Goal: Information Seeking & Learning: Learn about a topic

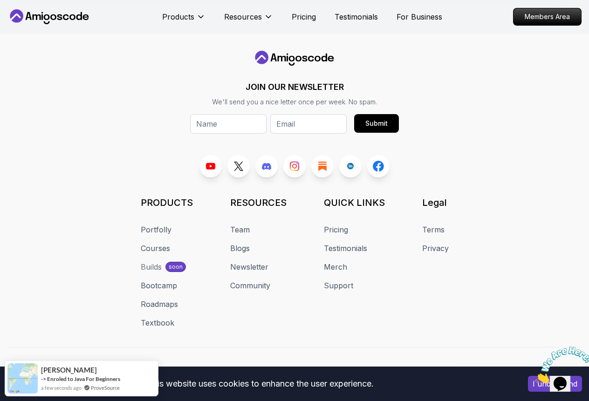
scroll to position [5438, 0]
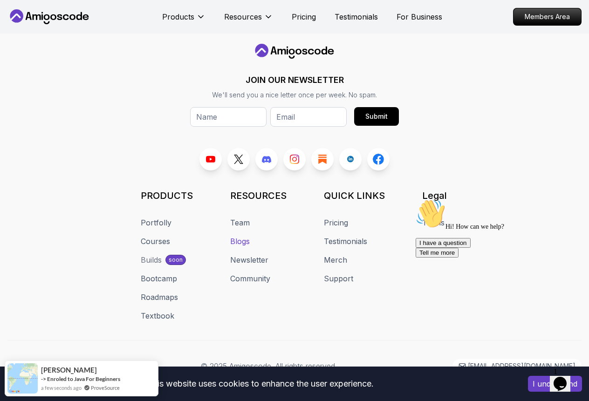
click at [247, 236] on link "Blogs" at bounding box center [240, 241] width 20 height 11
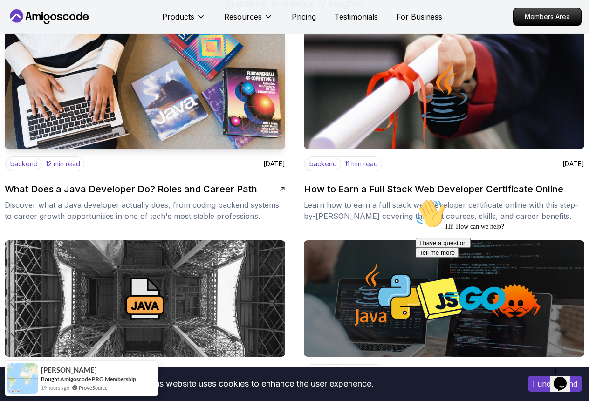
scroll to position [151, 0]
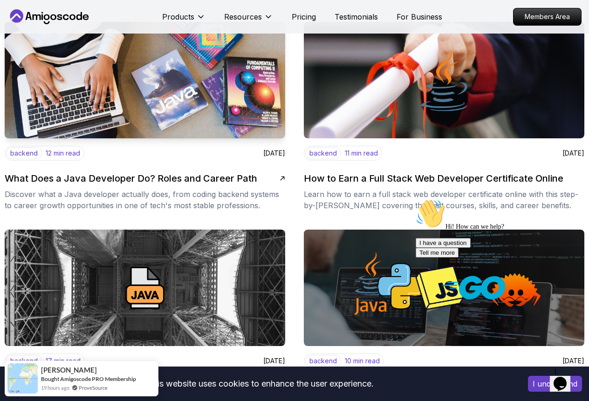
click at [176, 188] on div "backend 12 min read [DATE] What Does a Java Developer Do? Roles and Career Path…" at bounding box center [145, 178] width 280 height 65
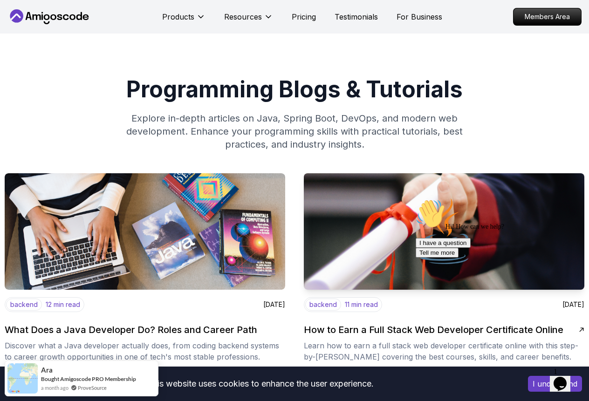
click at [370, 317] on div "backend 11 min read [DATE] How to Earn a Full Stack Web Developer Certificate O…" at bounding box center [444, 329] width 280 height 65
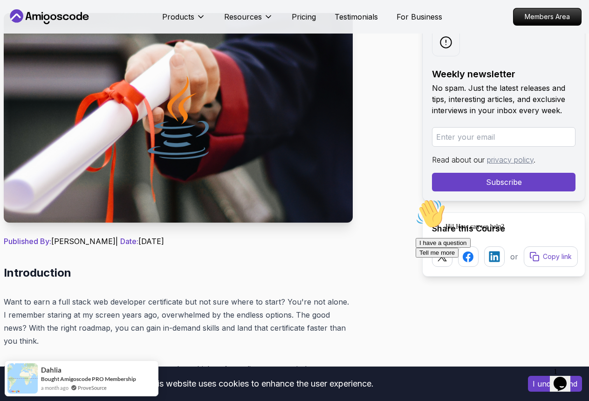
scroll to position [266, 0]
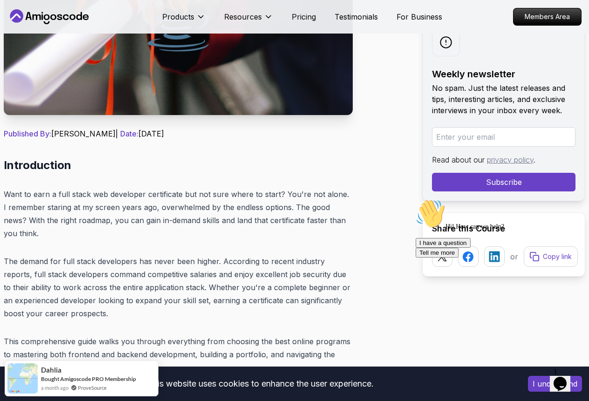
drag, startPoint x: 63, startPoint y: 133, endPoint x: 230, endPoint y: 136, distance: 166.3
click at [230, 136] on p "Published By: [PERSON_NAME] | Date: [DATE]" at bounding box center [178, 133] width 349 height 11
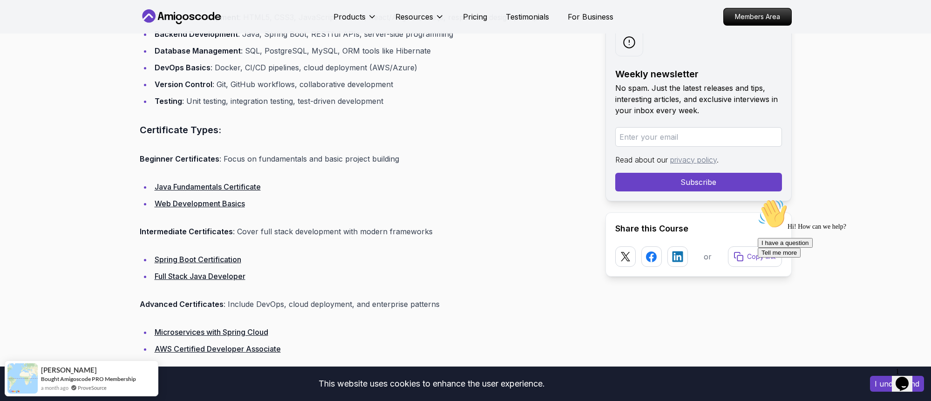
scroll to position [0, 0]
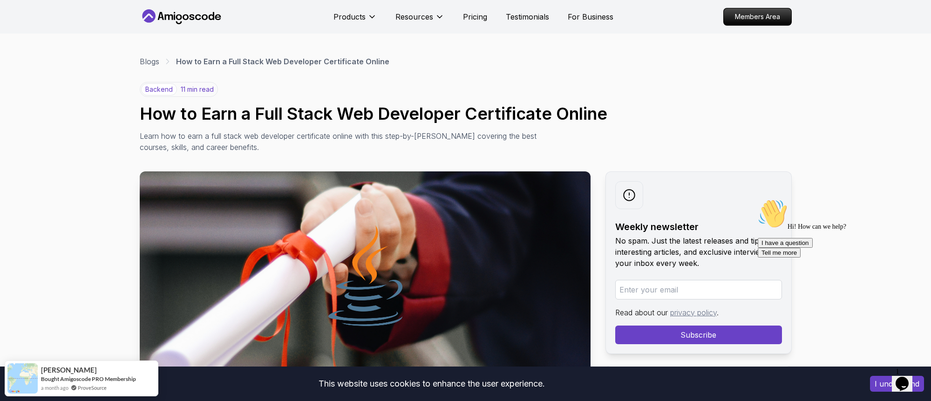
click at [177, 11] on icon at bounding box center [182, 16] width 84 height 15
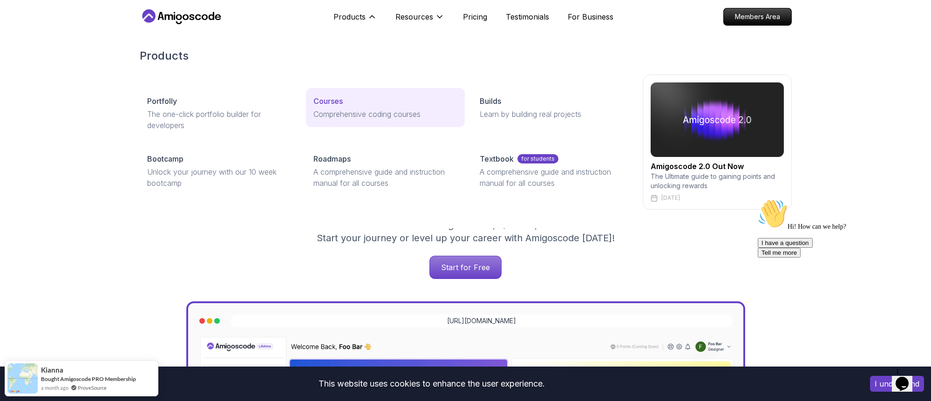
click at [331, 99] on p "Courses" at bounding box center [327, 100] width 29 height 11
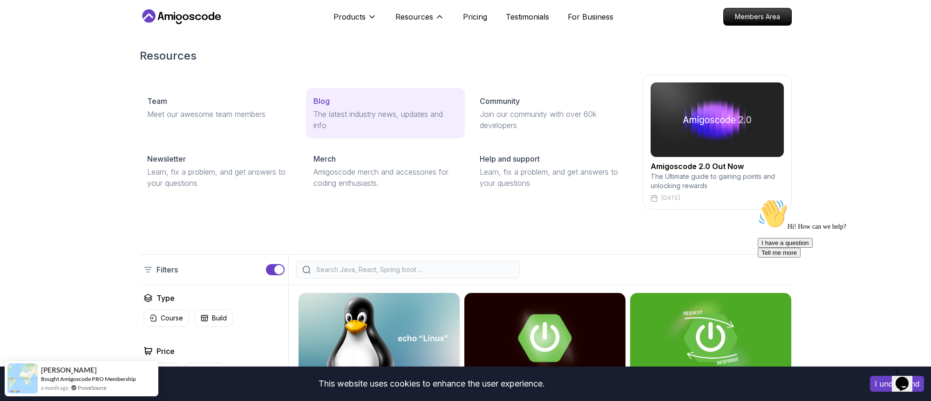
click at [369, 101] on div "Blog" at bounding box center [385, 100] width 144 height 11
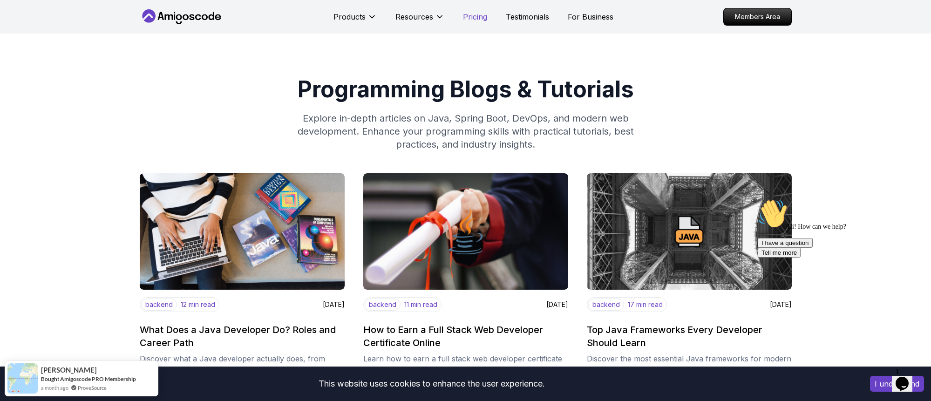
click at [479, 19] on p "Pricing" at bounding box center [475, 16] width 24 height 11
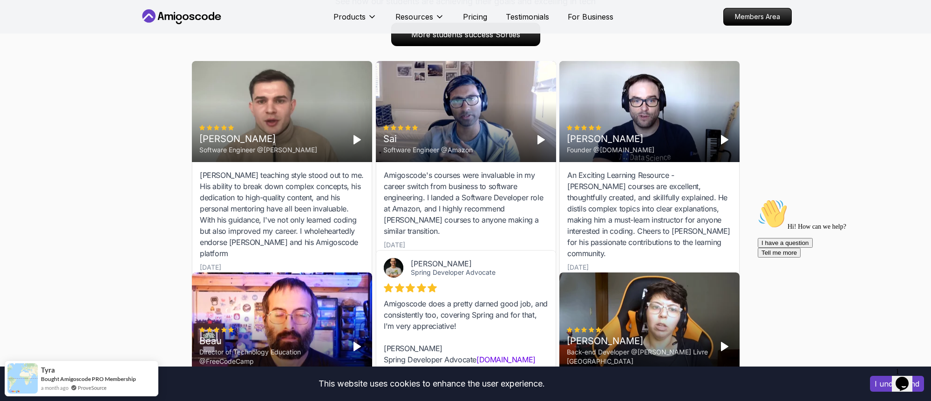
click at [543, 140] on polygon "Play" at bounding box center [541, 140] width 7 height 8
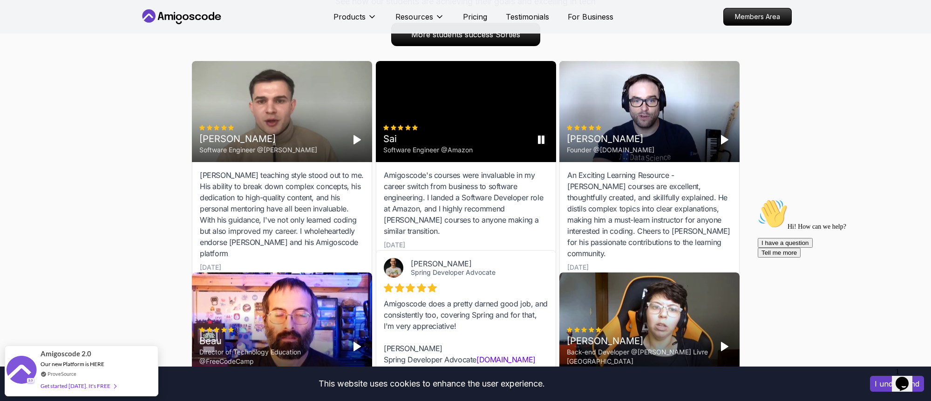
drag, startPoint x: 538, startPoint y: 143, endPoint x: 495, endPoint y: 158, distance: 46.0
click at [538, 143] on rect "Pause" at bounding box center [539, 139] width 2 height 7
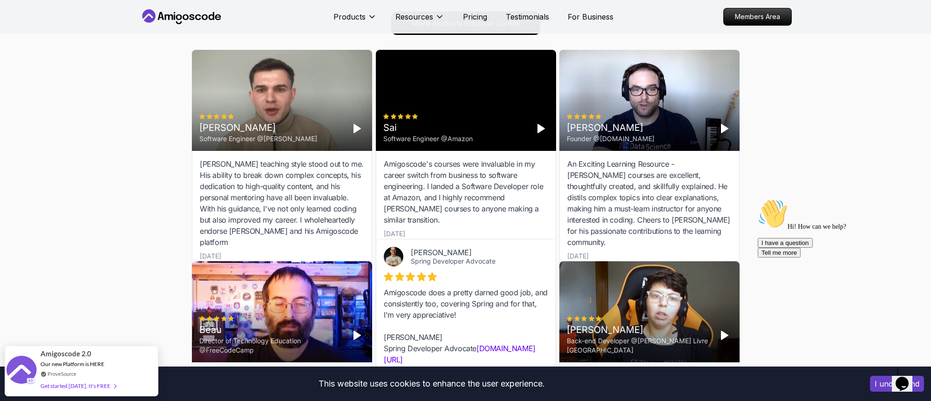
scroll to position [2899, 0]
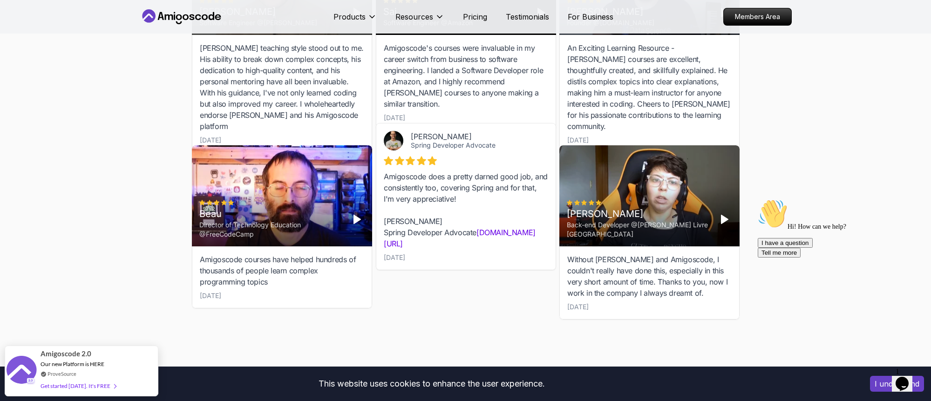
click at [358, 220] on polygon "Play" at bounding box center [357, 219] width 7 height 8
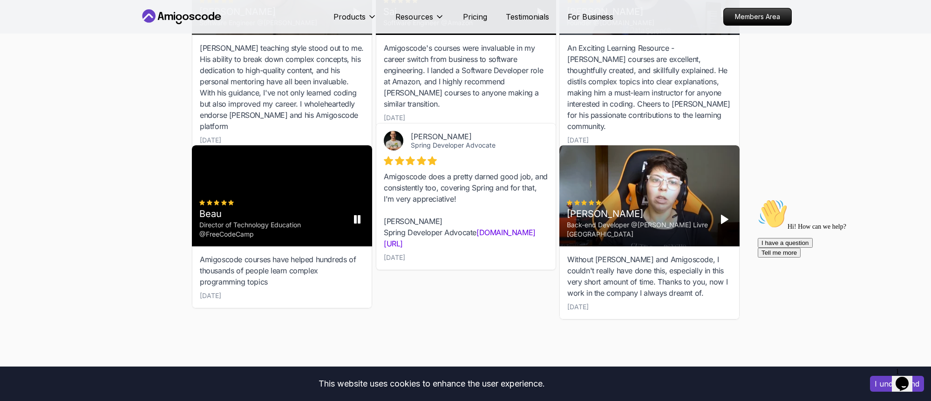
click at [359, 223] on rect "Pause" at bounding box center [359, 219] width 2 height 7
click at [359, 223] on icon "Play" at bounding box center [356, 219] width 11 height 11
click at [359, 219] on rect "Pause" at bounding box center [359, 219] width 2 height 7
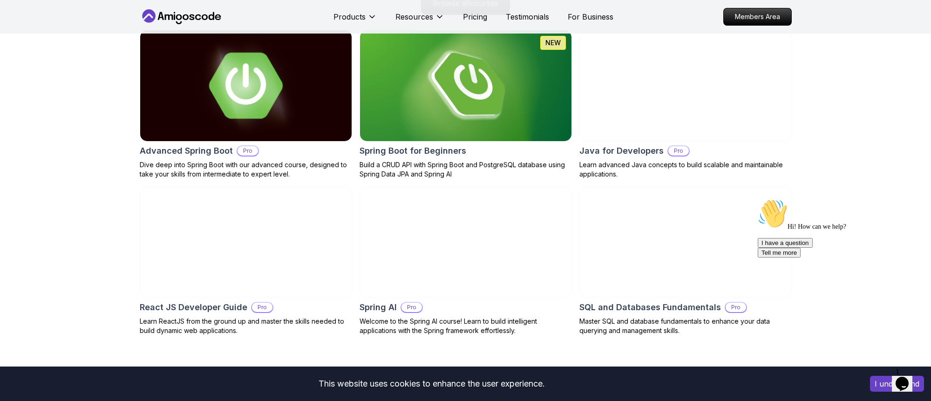
scroll to position [1006, 0]
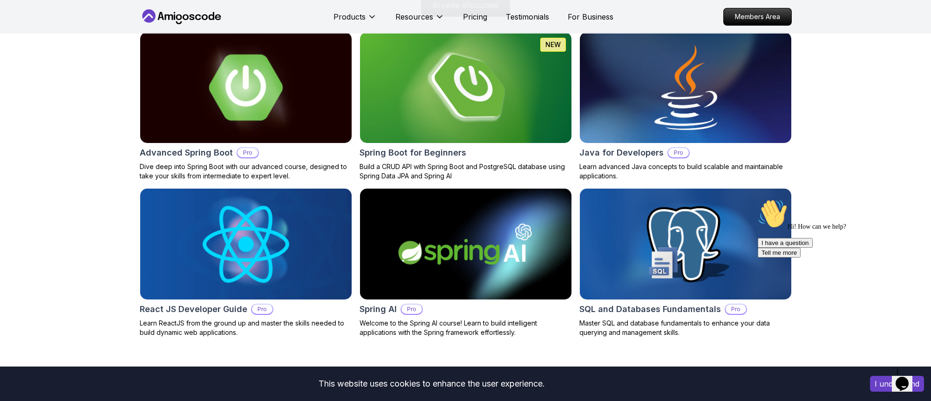
click at [282, 101] on img at bounding box center [246, 87] width 222 height 116
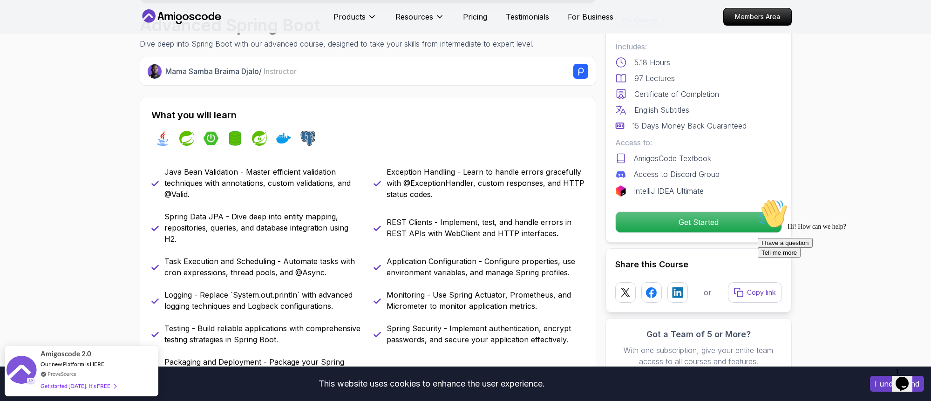
scroll to position [312, 0]
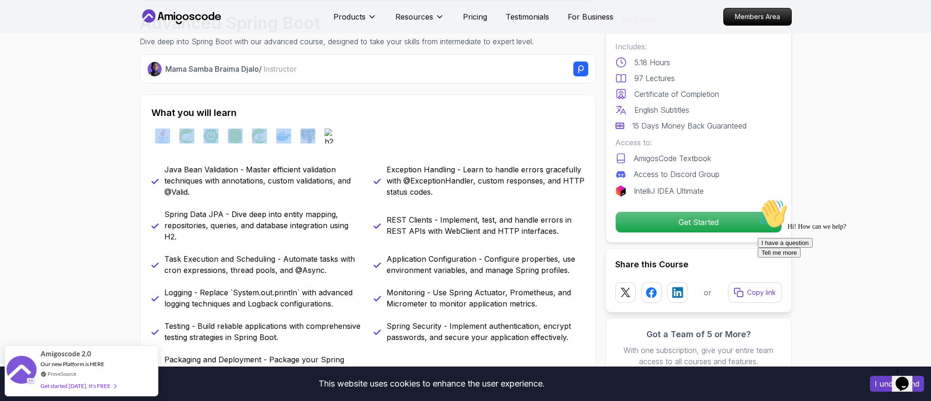
drag, startPoint x: 148, startPoint y: 137, endPoint x: 370, endPoint y: 139, distance: 222.6
click at [370, 139] on div "What you will learn java spring spring-boot spring-data-jpa spring-security doc…" at bounding box center [368, 247] width 456 height 305
click at [370, 139] on div "java spring spring-boot spring-data-jpa spring-security docker postgres h2" at bounding box center [367, 136] width 433 height 26
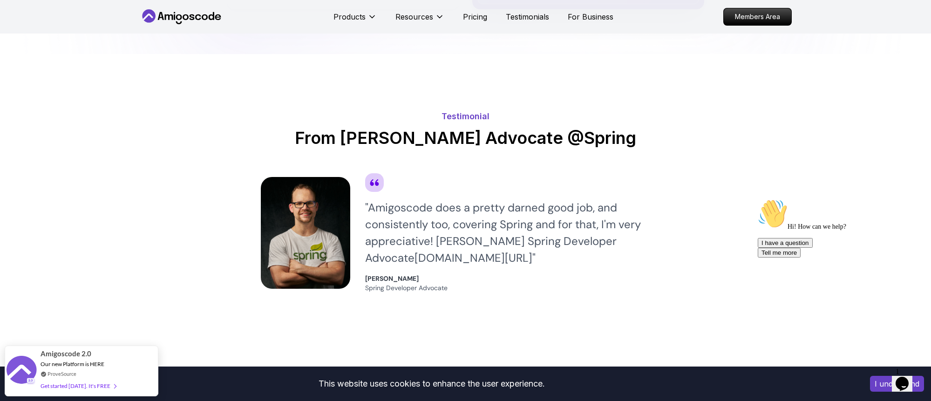
scroll to position [2587, 0]
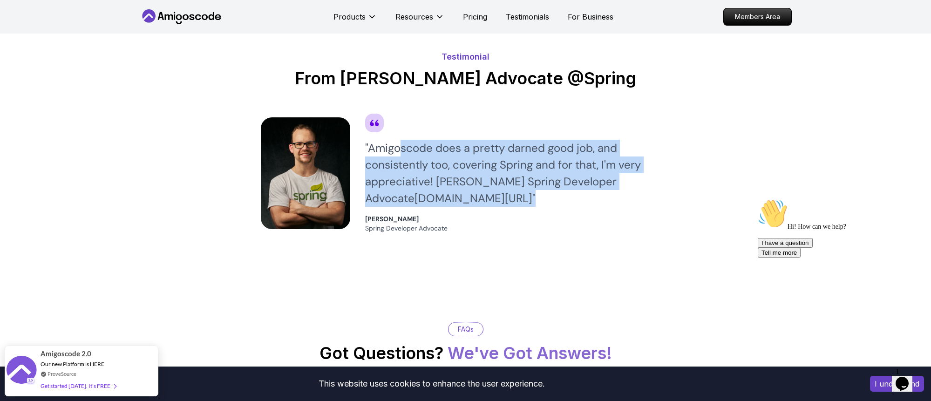
drag, startPoint x: 397, startPoint y: 126, endPoint x: 531, endPoint y: 179, distance: 143.2
click at [531, 179] on div "" Amigoscode does a pretty darned good job, and consistently too, covering Spri…" at bounding box center [518, 173] width 306 height 67
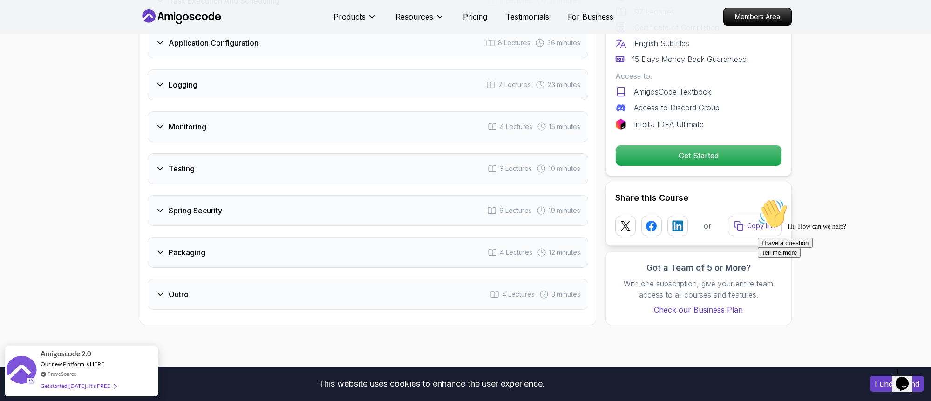
click at [173, 163] on h3 "Testing" at bounding box center [182, 168] width 26 height 11
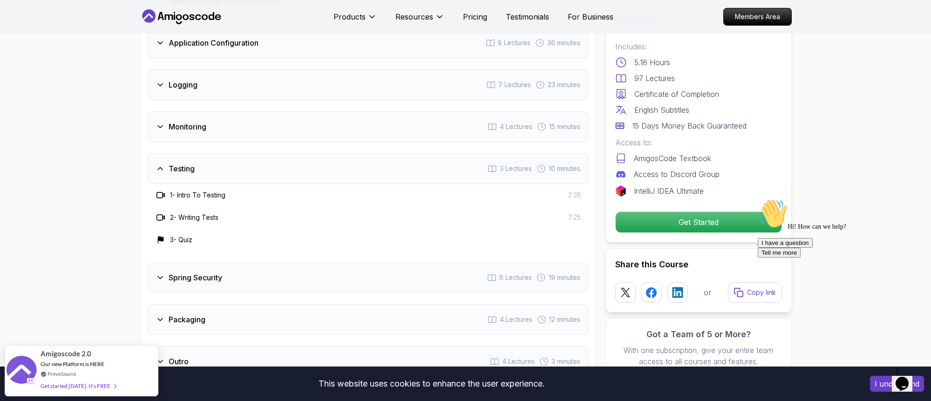
click at [204, 191] on h3 "1 - Intro To Testing" at bounding box center [197, 195] width 55 height 9
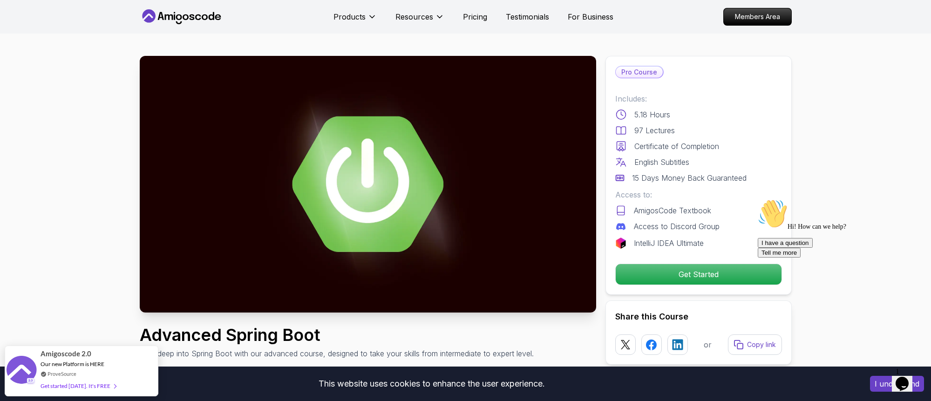
scroll to position [0, 0]
